Goal: Check status: Check status

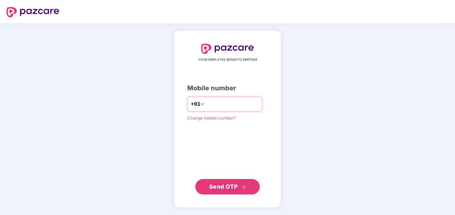
drag, startPoint x: 0, startPoint y: 0, endPoint x: 203, endPoint y: 103, distance: 227.6
click at [205, 103] on input "number" at bounding box center [231, 104] width 53 height 10
type input "**********"
click at [224, 185] on span "Send OTP" at bounding box center [223, 187] width 29 height 7
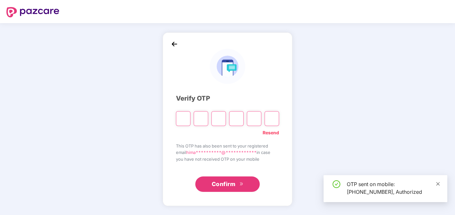
click at [439, 185] on icon "close" at bounding box center [438, 184] width 4 height 4
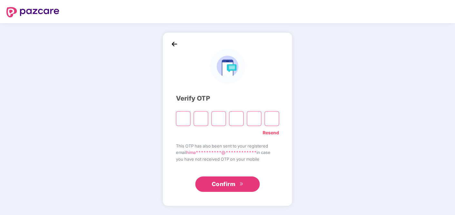
click at [184, 119] on input "Please enter verification code. Digit 1" at bounding box center [183, 118] width 14 height 15
type input "*"
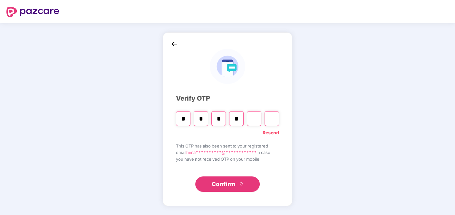
type input "*"
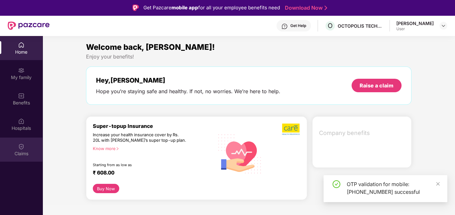
click at [22, 146] on img at bounding box center [21, 147] width 6 height 6
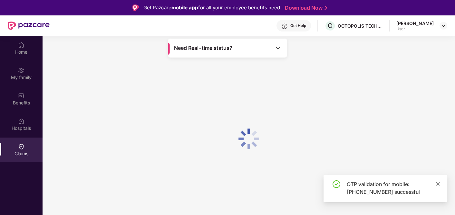
click at [436, 184] on icon "close" at bounding box center [437, 184] width 5 height 5
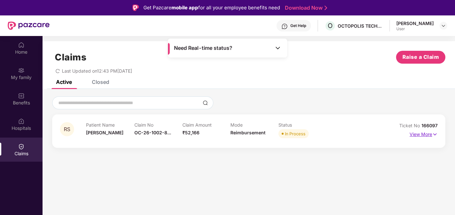
click at [433, 133] on img at bounding box center [434, 134] width 5 height 7
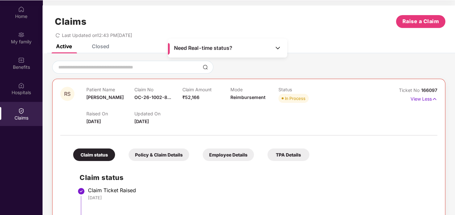
click at [95, 155] on div "Claim status" at bounding box center [94, 155] width 42 height 13
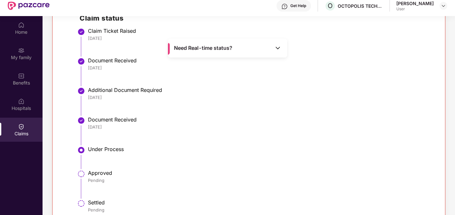
scroll to position [36, 0]
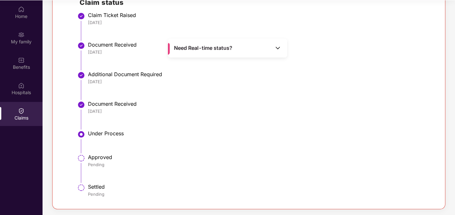
click at [94, 185] on div "Settled" at bounding box center [259, 187] width 343 height 6
click at [99, 153] on li "Under Process" at bounding box center [255, 145] width 351 height 24
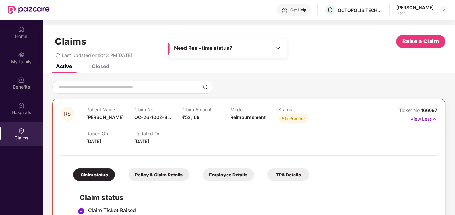
scroll to position [0, 0]
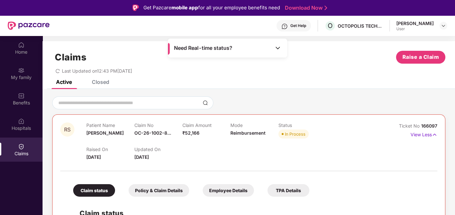
click at [224, 146] on div "Raised On 16 Aug 2025 Updated On 19 Aug 2025" at bounding box center [230, 150] width 288 height 21
click at [431, 134] on img at bounding box center [433, 134] width 5 height 7
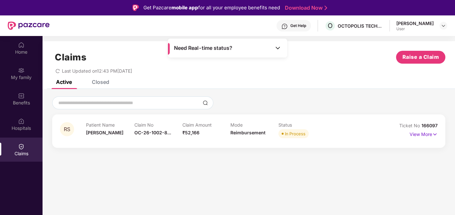
click at [426, 125] on span "166097" at bounding box center [429, 125] width 16 height 5
click at [211, 129] on div "Claim Amount ₹52,166" at bounding box center [206, 131] width 48 height 18
click at [292, 133] on div "In Process" at bounding box center [295, 134] width 21 height 6
click at [297, 136] on div "In Process" at bounding box center [295, 134] width 21 height 6
click at [202, 128] on div "Claim Amount ₹52,166" at bounding box center [206, 131] width 48 height 18
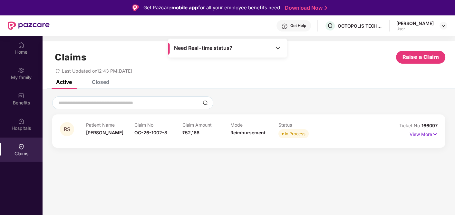
click at [84, 135] on div "RS" at bounding box center [73, 131] width 26 height 18
click at [81, 133] on div "RS" at bounding box center [73, 131] width 26 height 18
click at [111, 134] on div "Patient Name Ritu Singh" at bounding box center [110, 131] width 48 height 18
click at [202, 136] on div "Claim Amount ₹52,166" at bounding box center [206, 131] width 48 height 18
click at [299, 135] on div "In Process" at bounding box center [295, 134] width 21 height 6
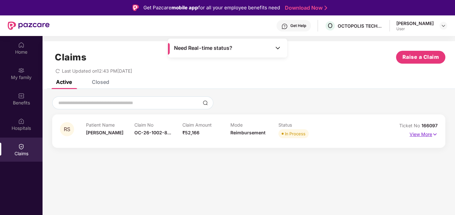
click at [434, 133] on img at bounding box center [434, 134] width 5 height 7
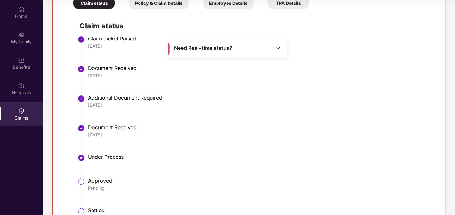
scroll to position [175, 0]
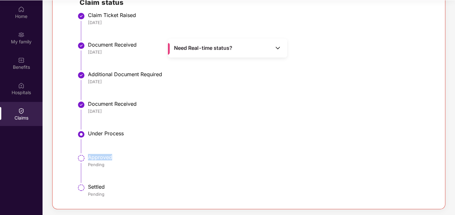
drag, startPoint x: 87, startPoint y: 157, endPoint x: 118, endPoint y: 157, distance: 30.9
click at [117, 157] on li "Approved Pending" at bounding box center [255, 171] width 351 height 30
click at [270, 154] on div "Approved" at bounding box center [259, 157] width 343 height 6
drag, startPoint x: 88, startPoint y: 184, endPoint x: 119, endPoint y: 183, distance: 31.9
click at [119, 184] on div "Settled" at bounding box center [259, 187] width 343 height 6
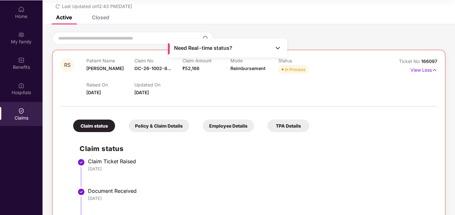
scroll to position [0, 0]
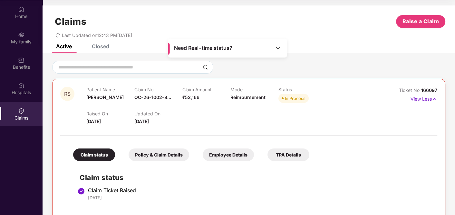
drag, startPoint x: 134, startPoint y: 122, endPoint x: 166, endPoint y: 120, distance: 32.2
click at [135, 121] on span "19 Aug 2025" at bounding box center [141, 121] width 14 height 5
click at [165, 120] on div "Updated On 19 Aug 2025" at bounding box center [158, 118] width 48 height 14
click at [322, 118] on div "Raised On 16 Aug 2025 Updated On 19 Aug 2025" at bounding box center [230, 115] width 288 height 21
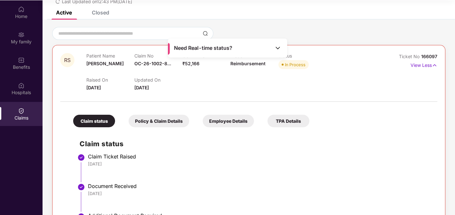
scroll to position [71, 0]
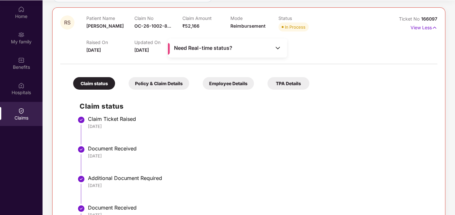
click at [239, 86] on div "Employee Details" at bounding box center [228, 83] width 51 height 13
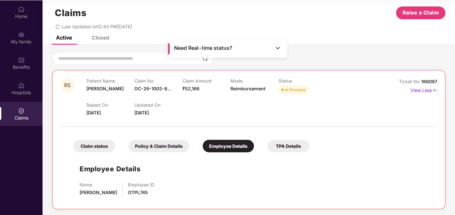
click at [280, 143] on div "TPA Details" at bounding box center [288, 146] width 42 height 13
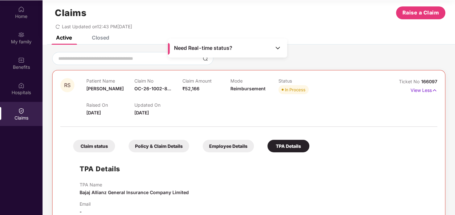
scroll to position [23, 0]
